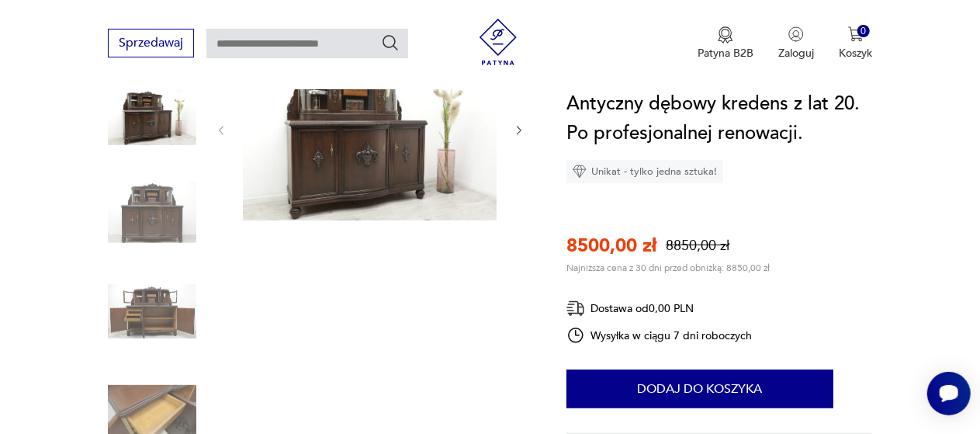
scroll to position [227, 0]
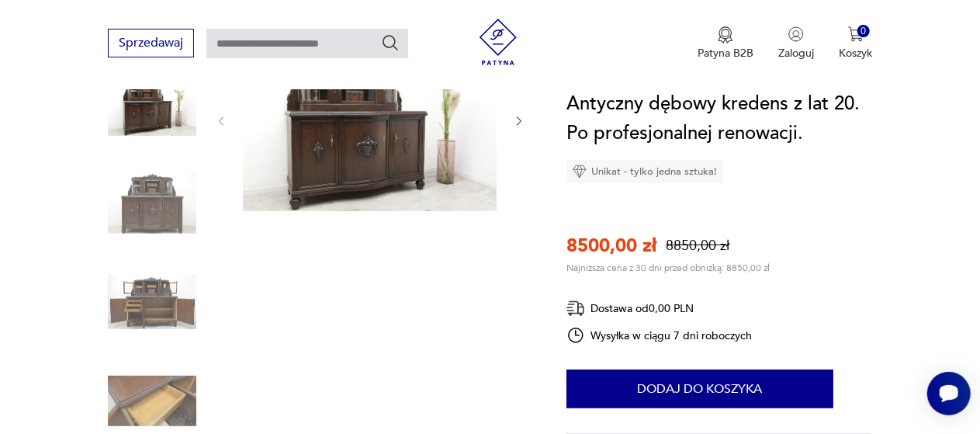
click at [350, 155] on img at bounding box center [370, 120] width 254 height 182
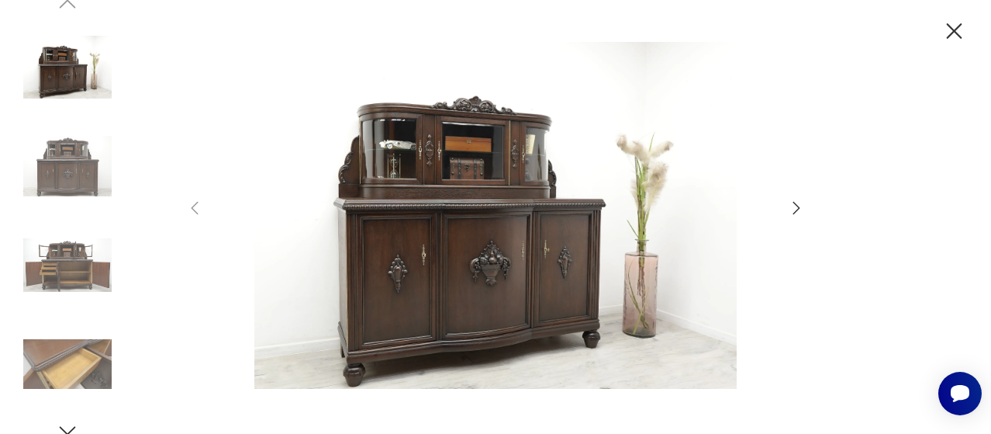
click at [802, 204] on icon "button" at bounding box center [796, 208] width 19 height 19
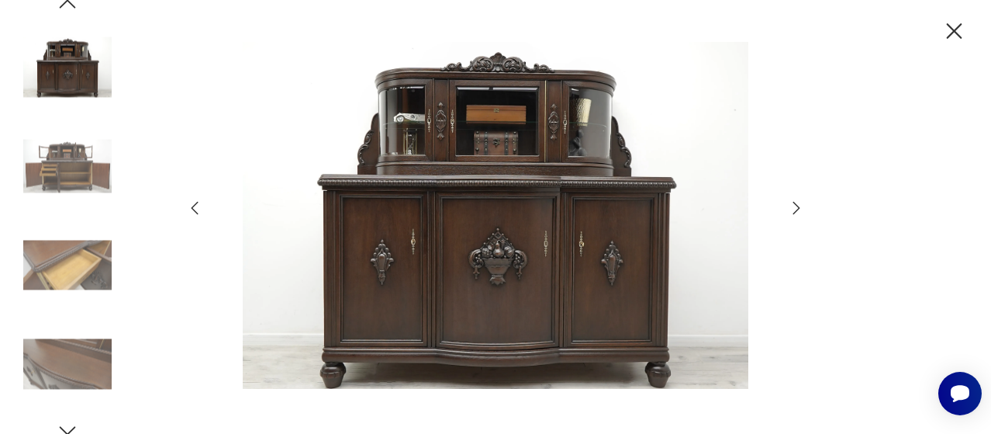
click at [802, 204] on icon "button" at bounding box center [796, 208] width 19 height 19
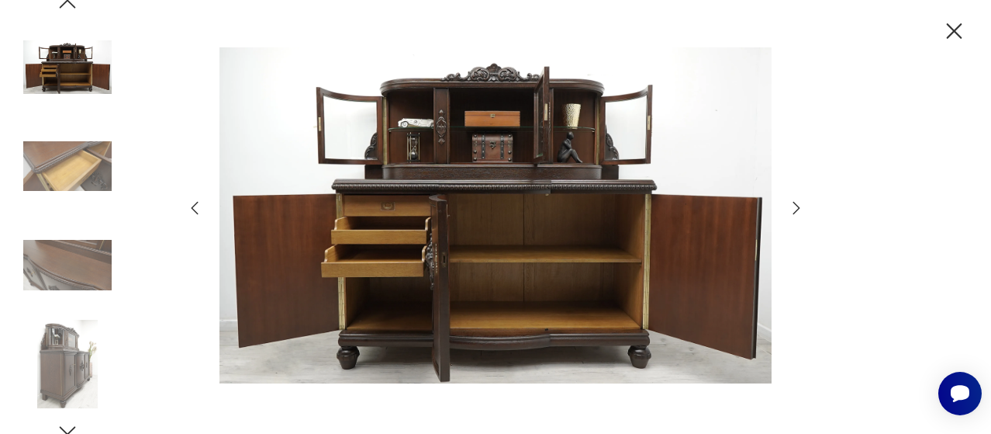
click at [801, 205] on icon "button" at bounding box center [796, 208] width 19 height 19
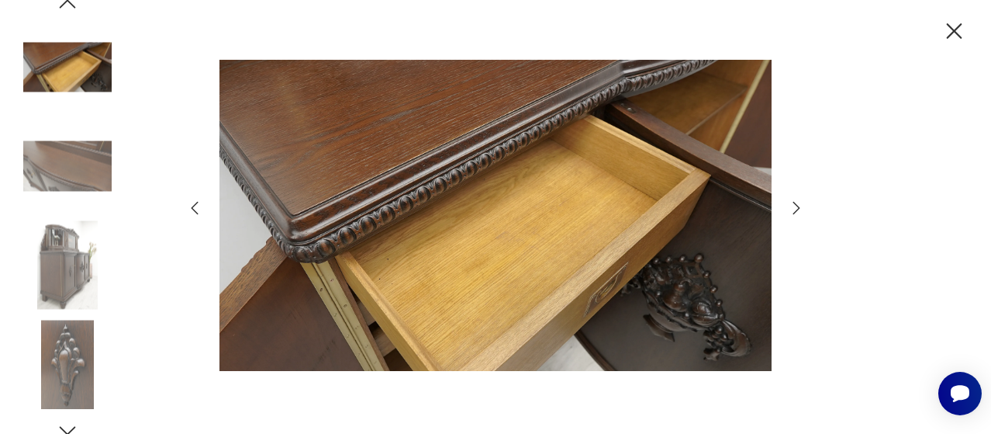
click at [803, 208] on icon "button" at bounding box center [796, 208] width 19 height 19
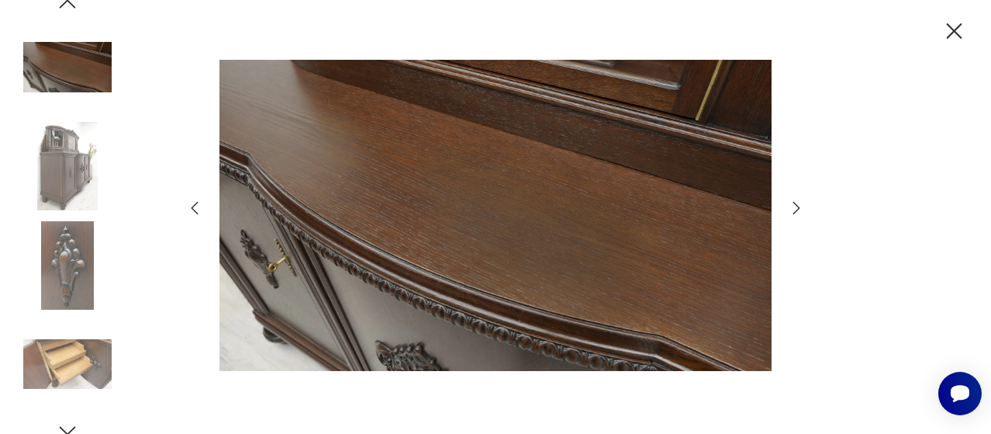
click at [798, 203] on icon "button" at bounding box center [796, 208] width 19 height 19
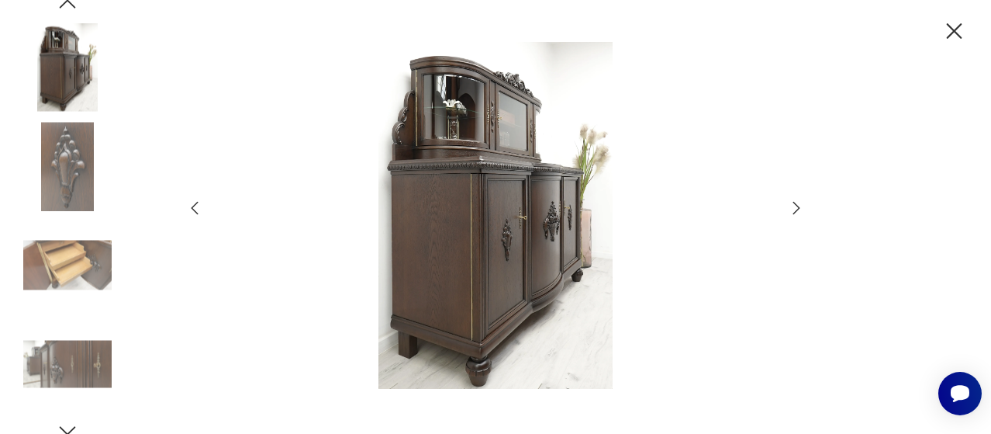
click at [798, 205] on icon "button" at bounding box center [796, 208] width 19 height 19
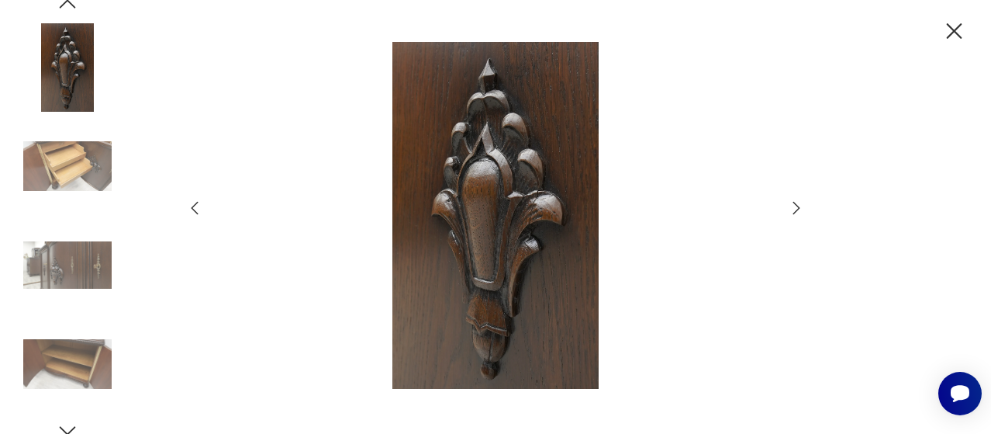
click at [798, 205] on icon "button" at bounding box center [796, 208] width 19 height 19
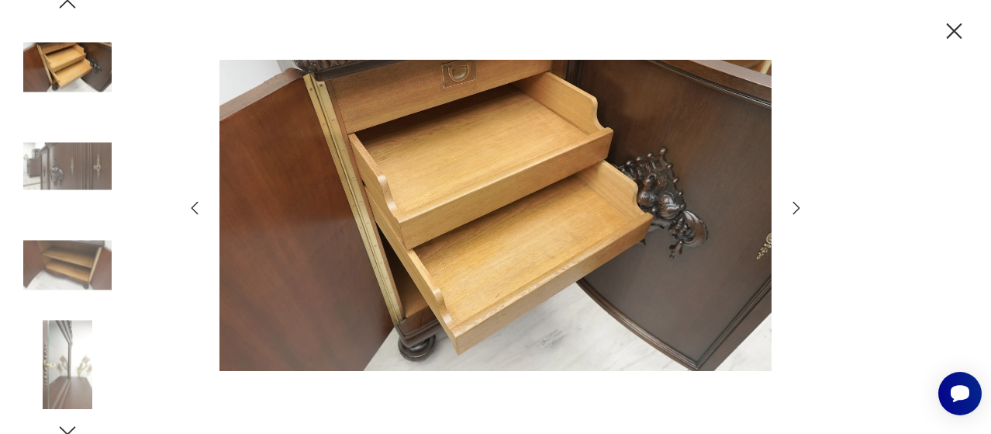
click at [798, 205] on icon "button" at bounding box center [796, 208] width 19 height 19
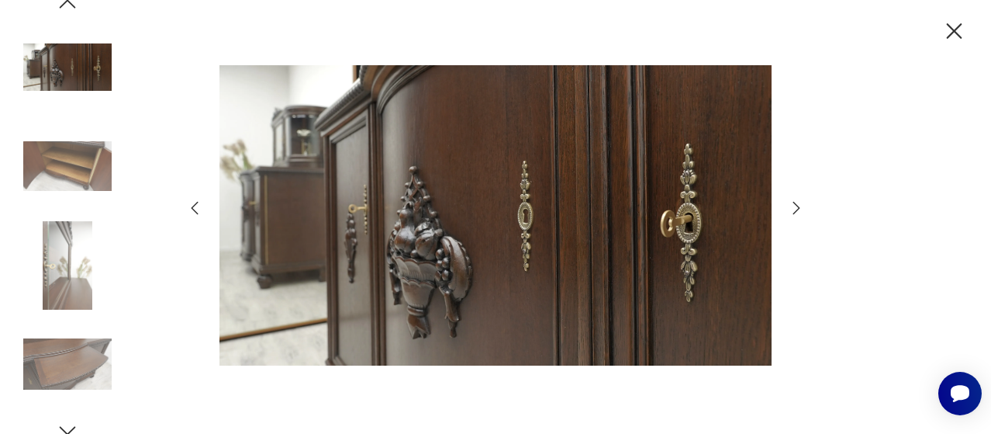
click at [798, 205] on icon "button" at bounding box center [796, 208] width 19 height 19
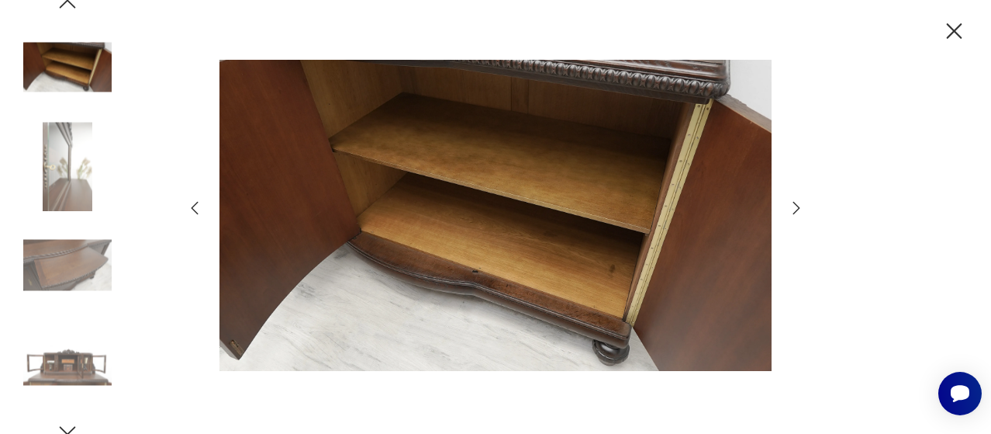
click at [798, 205] on icon "button" at bounding box center [796, 208] width 19 height 19
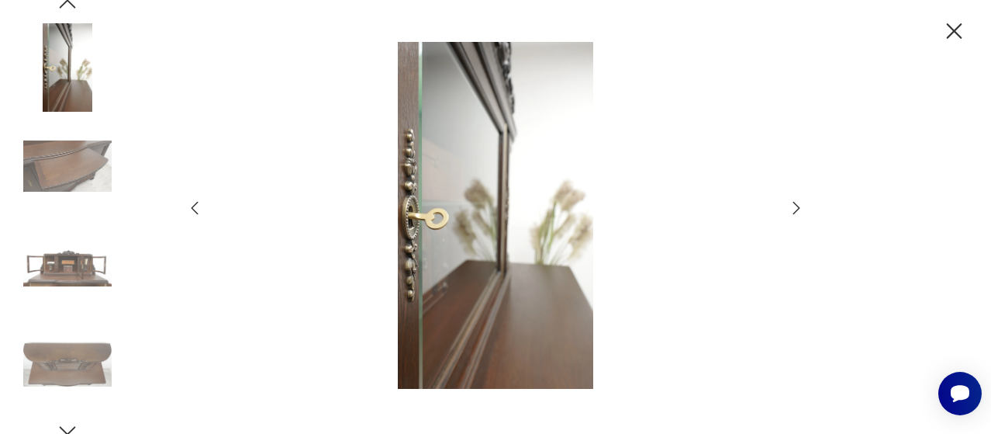
click at [798, 205] on icon "button" at bounding box center [796, 208] width 19 height 19
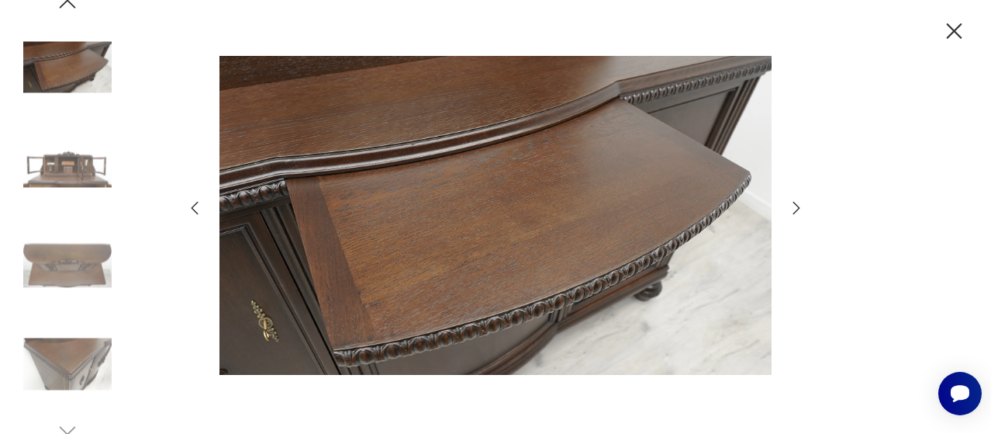
click at [798, 205] on icon "button" at bounding box center [796, 208] width 19 height 19
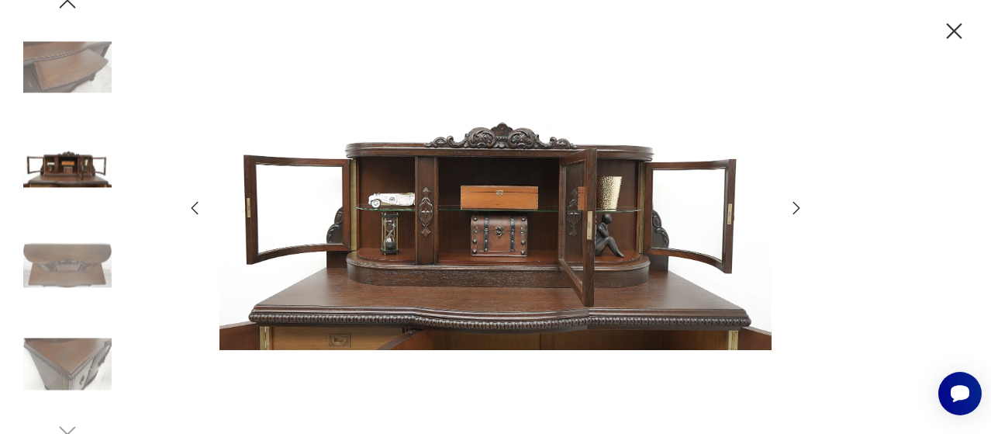
click at [798, 205] on icon "button" at bounding box center [796, 208] width 19 height 19
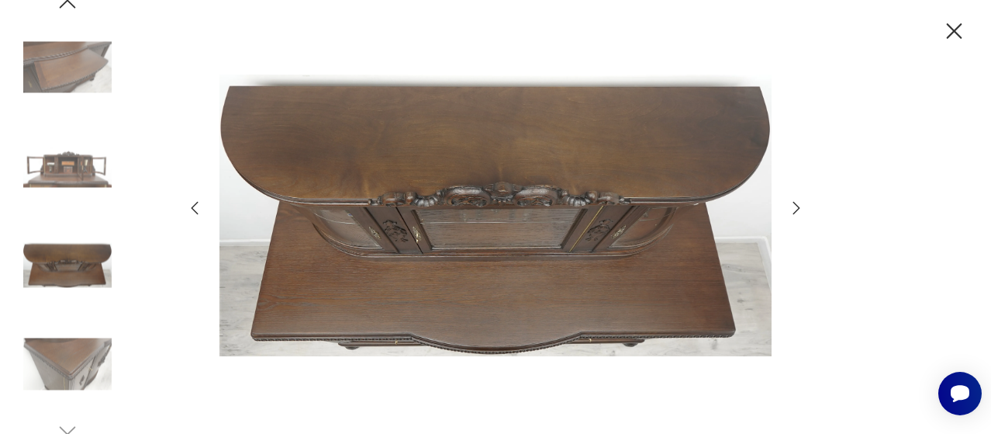
click at [798, 205] on icon "button" at bounding box center [796, 208] width 19 height 19
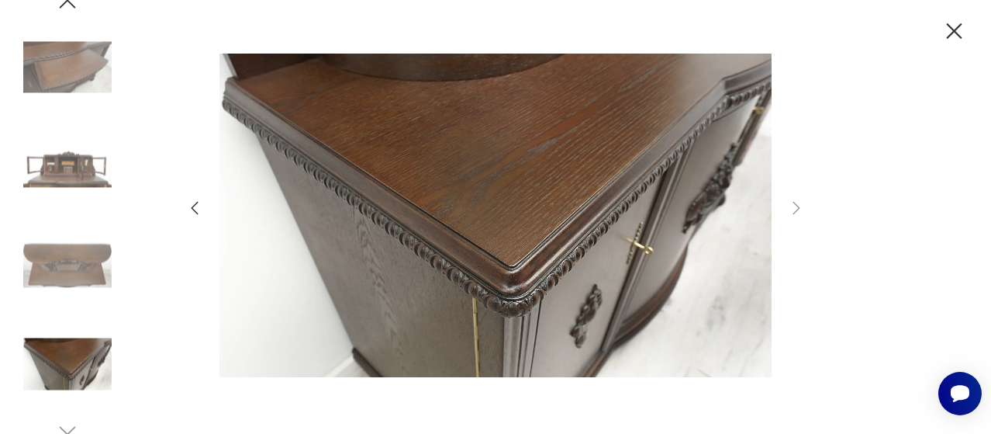
click at [955, 24] on icon "button" at bounding box center [954, 31] width 27 height 27
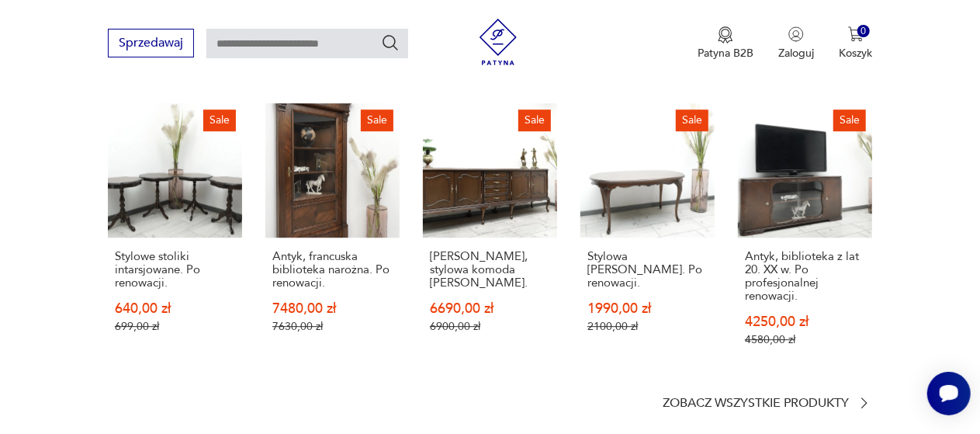
scroll to position [2181, 0]
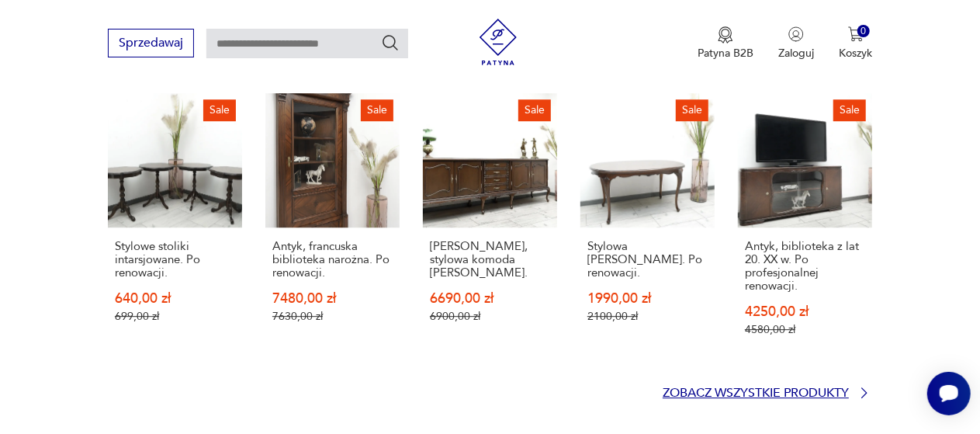
click at [863, 385] on icon at bounding box center [864, 393] width 16 height 16
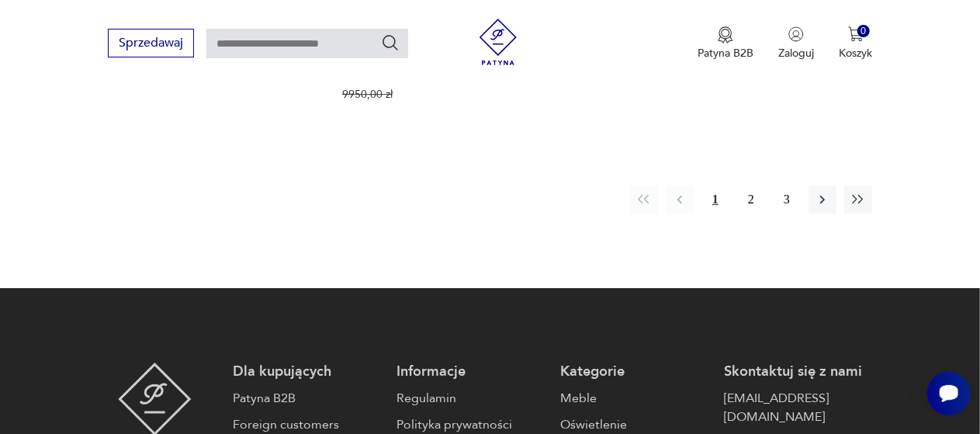
scroll to position [2405, 0]
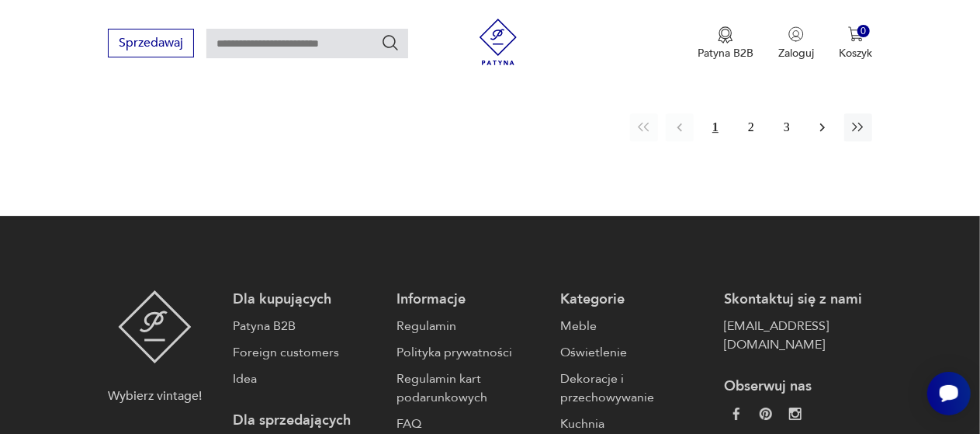
click at [824, 125] on icon "button" at bounding box center [823, 127] width 16 height 16
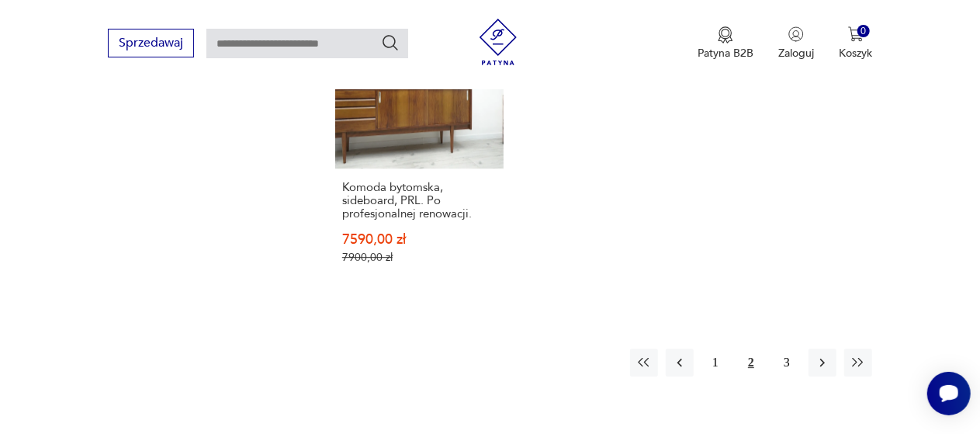
scroll to position [2243, 0]
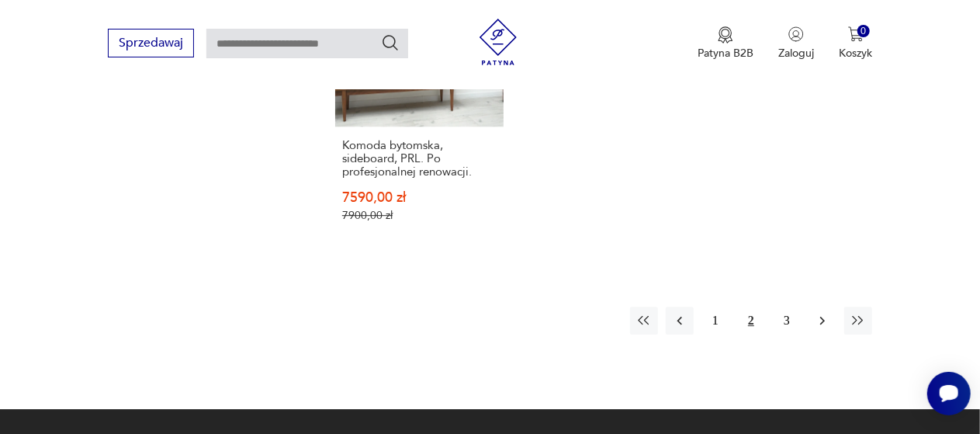
click at [823, 327] on icon "button" at bounding box center [823, 321] width 16 height 16
